Goal: Task Accomplishment & Management: Manage account settings

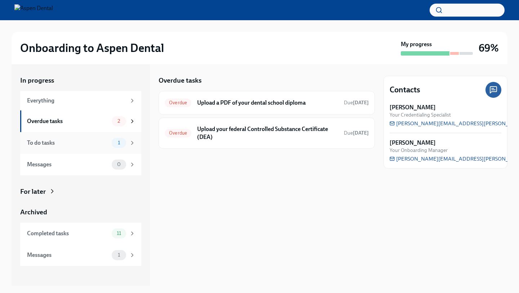
click at [113, 150] on div "To do tasks 1" at bounding box center [80, 143] width 121 height 22
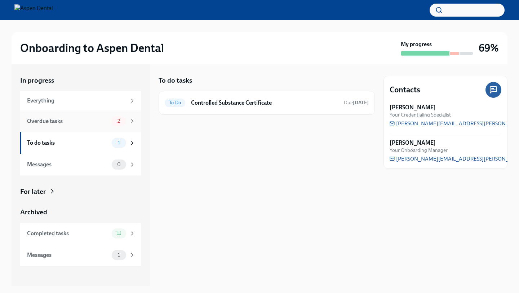
click at [113, 129] on div "Overdue tasks 2" at bounding box center [80, 121] width 121 height 22
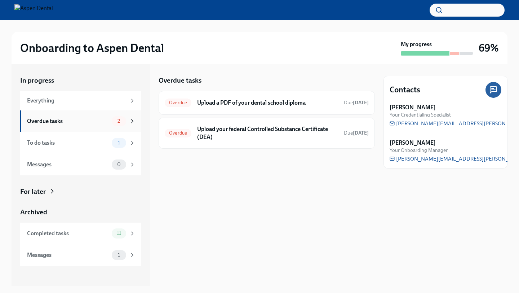
click at [92, 119] on div "Overdue tasks" at bounding box center [68, 121] width 82 height 8
click at [110, 142] on div "To do tasks 1" at bounding box center [81, 143] width 109 height 10
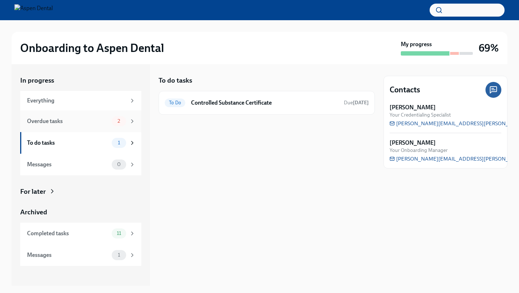
click at [107, 118] on div "Overdue tasks" at bounding box center [68, 121] width 82 height 8
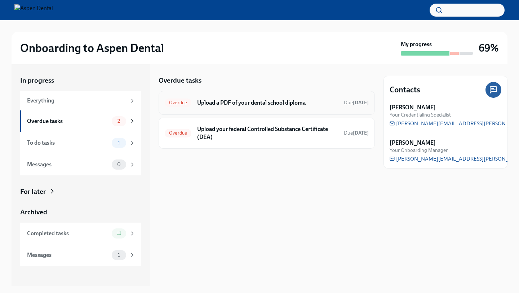
click at [307, 95] on div "Overdue Upload a PDF of your dental school diploma Due 10 days ago" at bounding box center [267, 103] width 216 height 24
